Goal: Find specific page/section: Find specific page/section

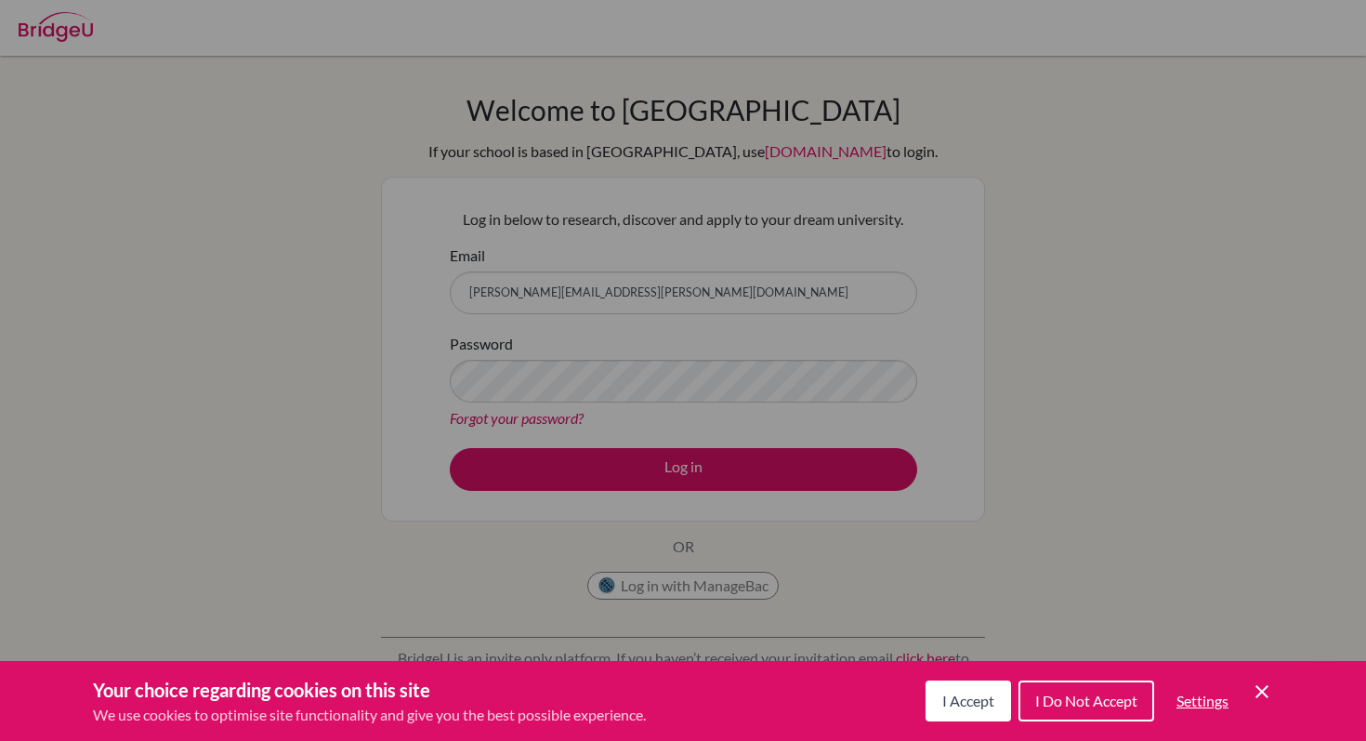
click at [671, 365] on div "Cookie Preferences" at bounding box center [683, 370] width 1366 height 741
click at [956, 704] on span "I Accept" at bounding box center [968, 700] width 52 height 18
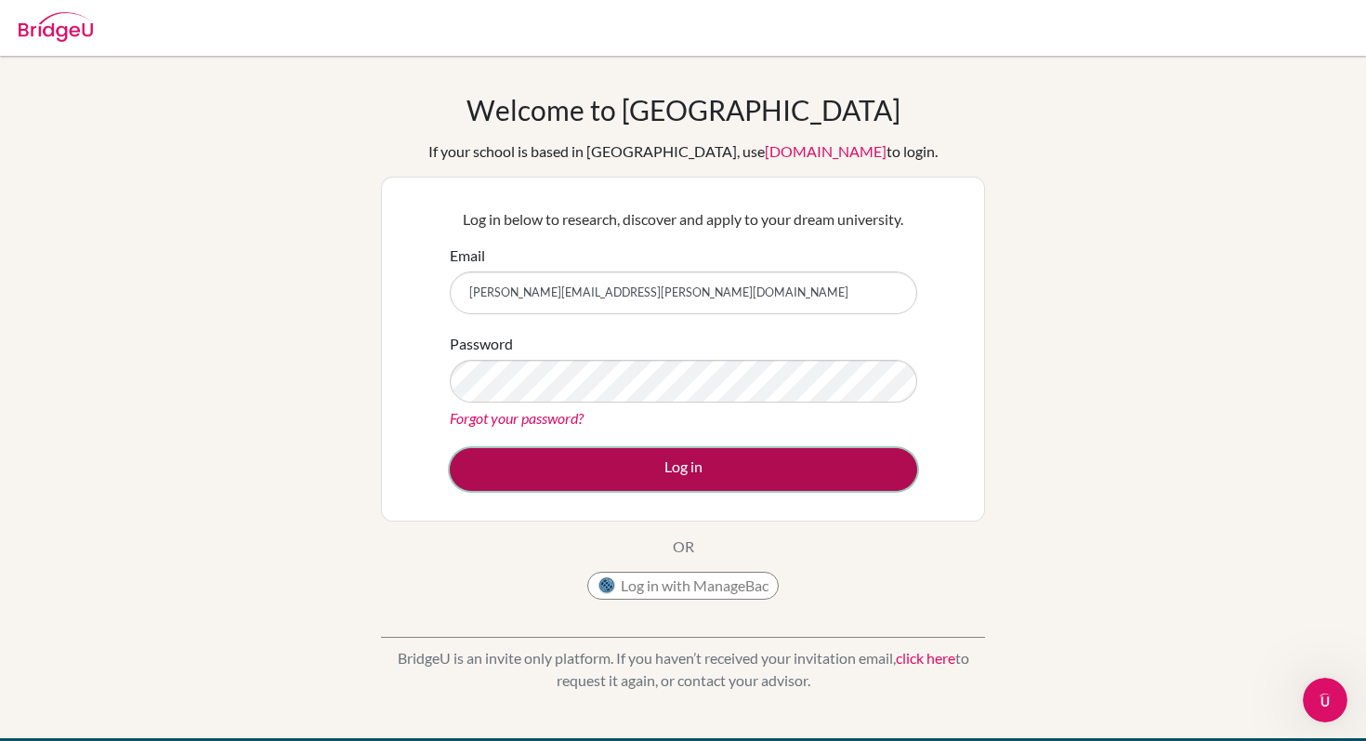
click at [635, 466] on button "Log in" at bounding box center [684, 469] width 468 height 43
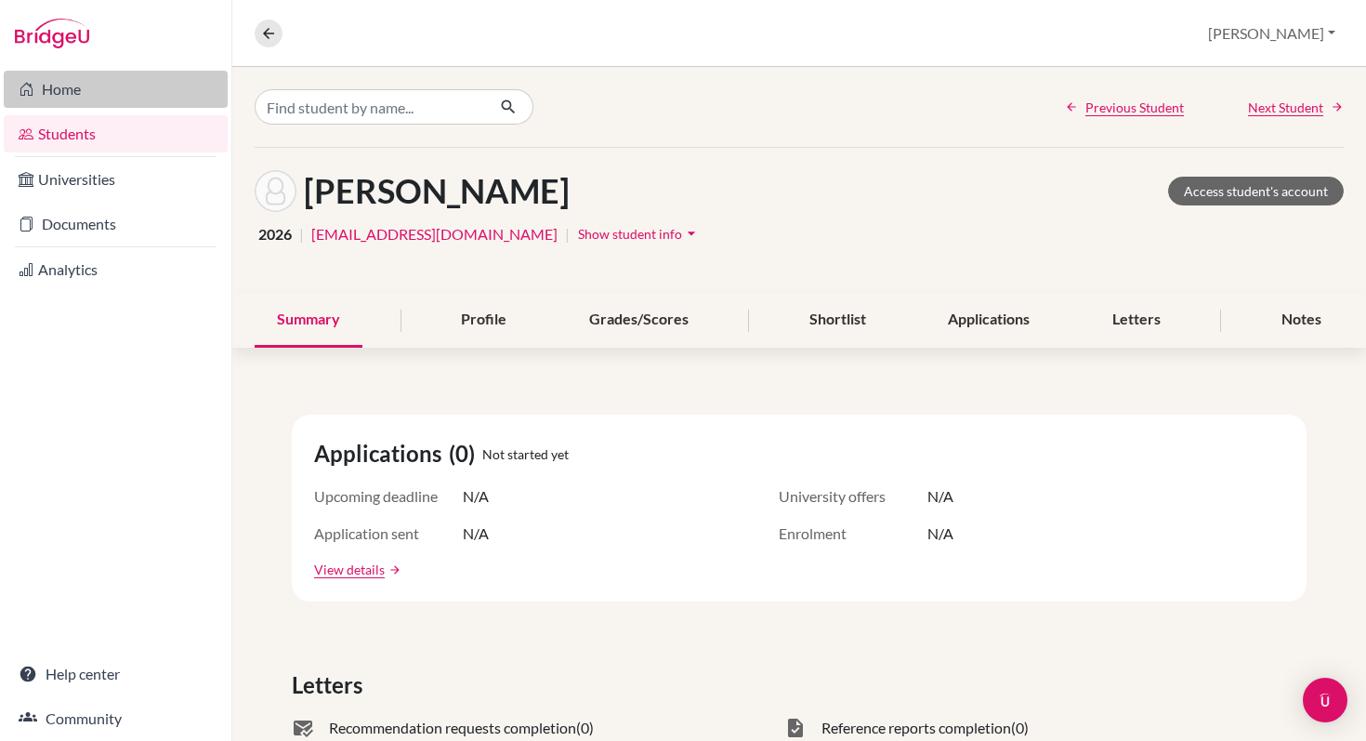
click at [87, 94] on link "Home" at bounding box center [116, 89] width 224 height 37
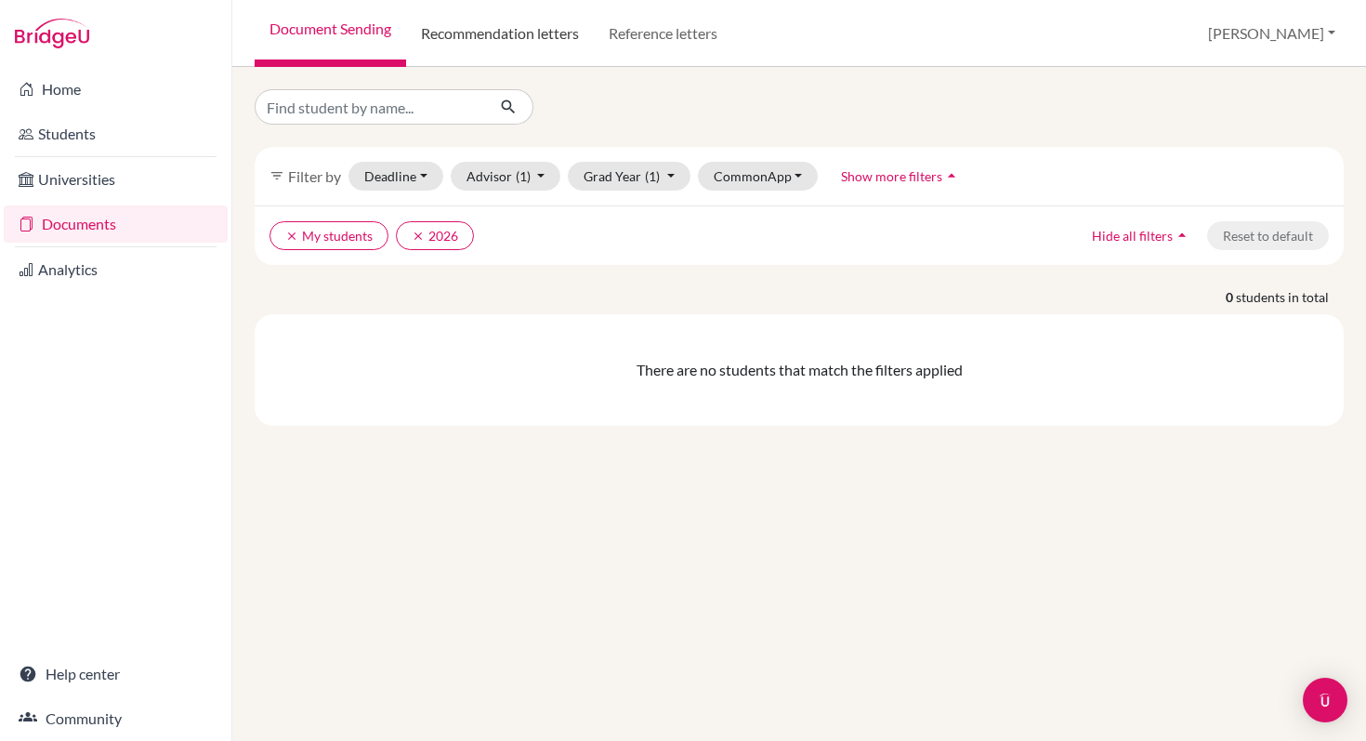
click at [476, 32] on link "Recommendation letters" at bounding box center [500, 33] width 188 height 67
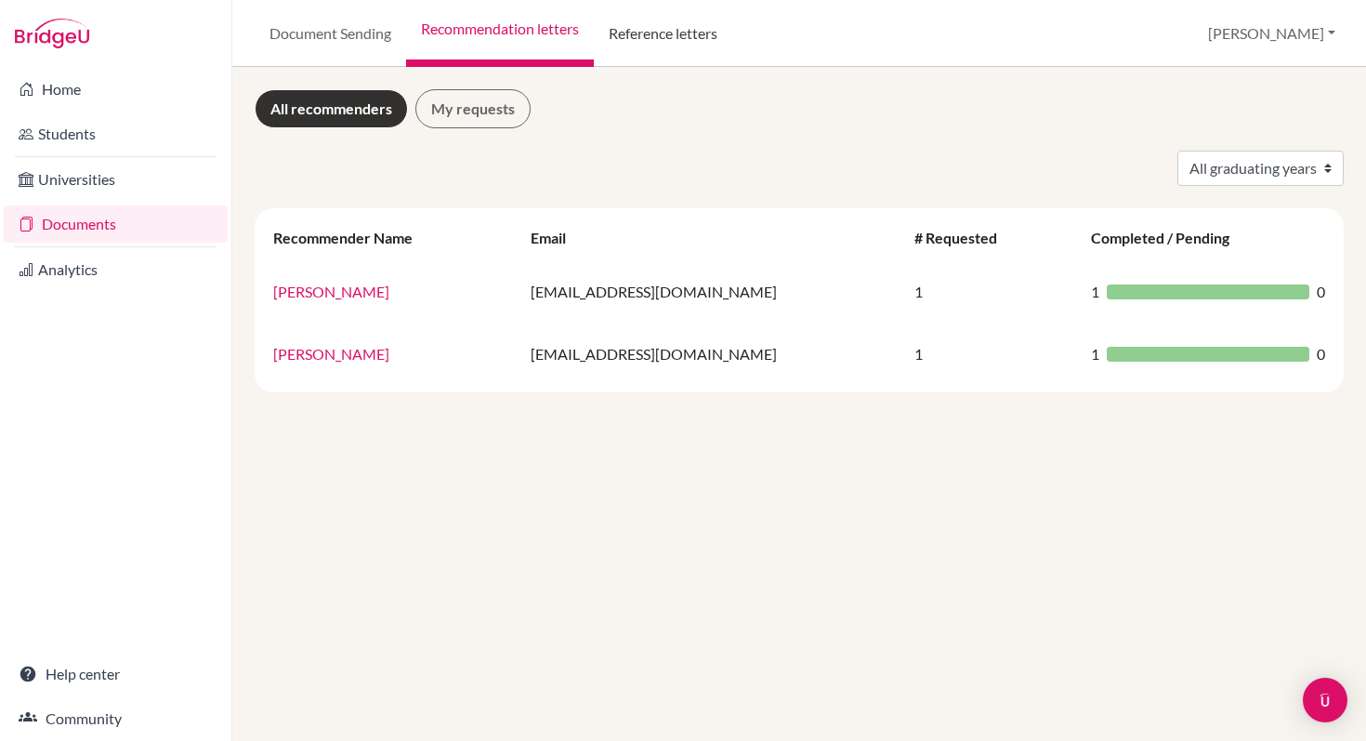
click at [668, 27] on link "Reference letters" at bounding box center [663, 33] width 138 height 67
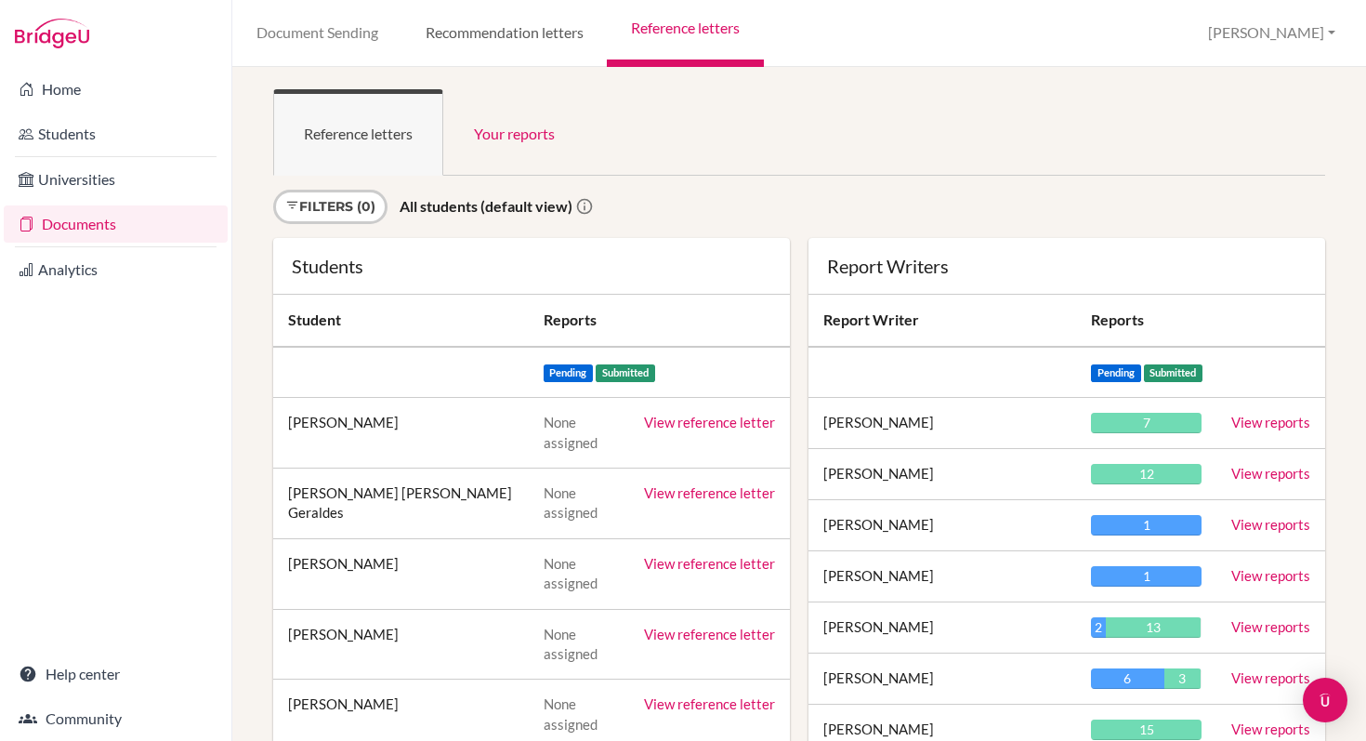
click at [553, 35] on link "Recommendation letters" at bounding box center [504, 33] width 205 height 67
